Goal: Navigation & Orientation: Find specific page/section

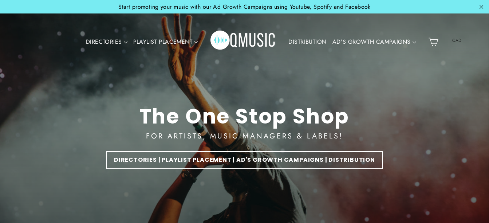
click at [305, 27] on div "DIRECTORIES VALUE PACKS Aspiring Pack Professional Pack Management Pack Playlis…" at bounding box center [243, 42] width 364 height 43
click at [307, 40] on link "DISTRIBUTION" at bounding box center [308, 42] width 44 height 17
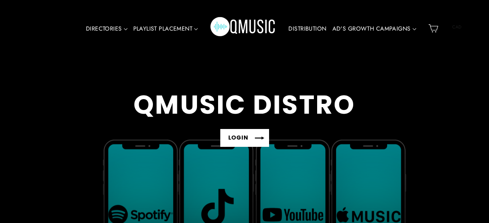
click at [249, 137] on link "LOGIN" at bounding box center [245, 138] width 49 height 18
